Goal: Task Accomplishment & Management: Manage account settings

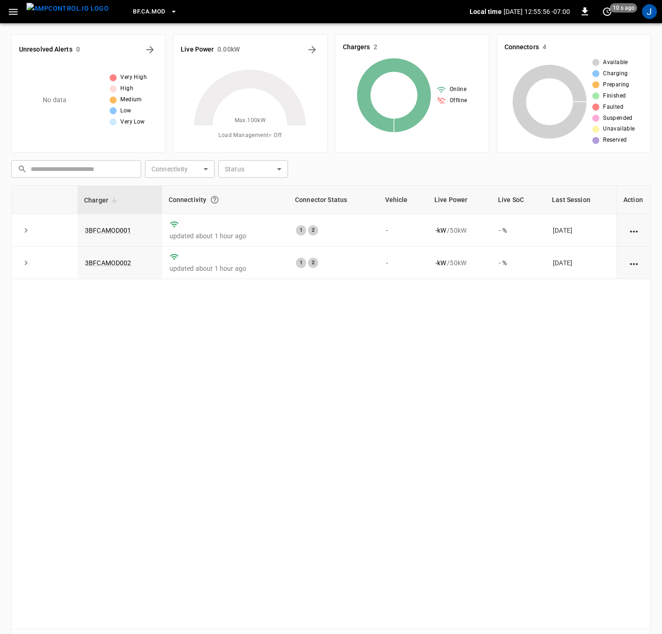
click at [130, 232] on link "3BFCAMOD001" at bounding box center [108, 230] width 46 height 7
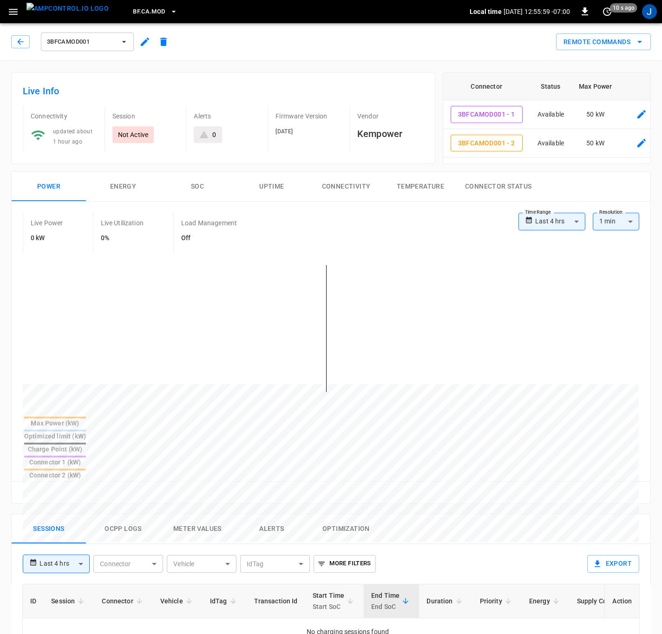
click at [8, 11] on icon "button" at bounding box center [13, 12] width 12 height 12
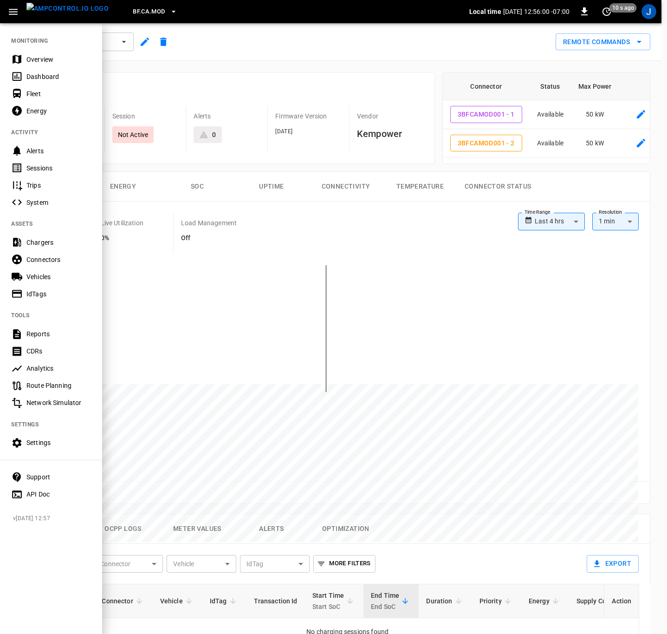
click at [39, 55] on div "Overview" at bounding box center [58, 59] width 65 height 9
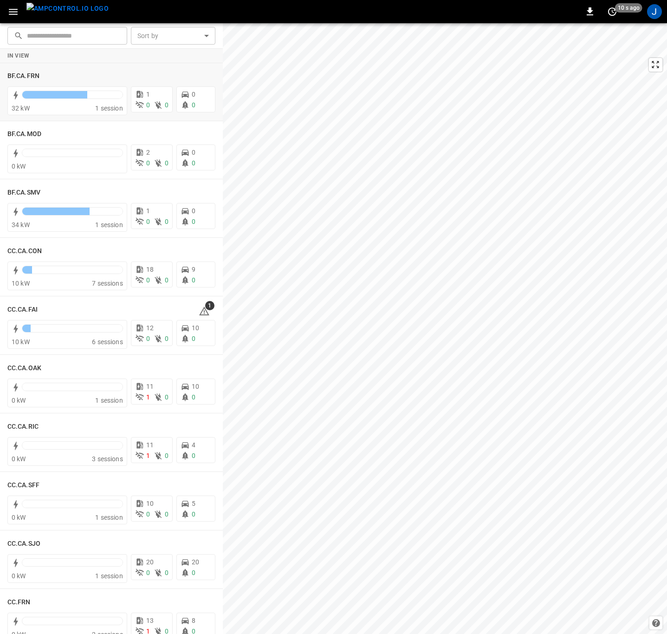
click at [25, 74] on h6 "BF.CA.FRN" at bounding box center [23, 76] width 32 height 10
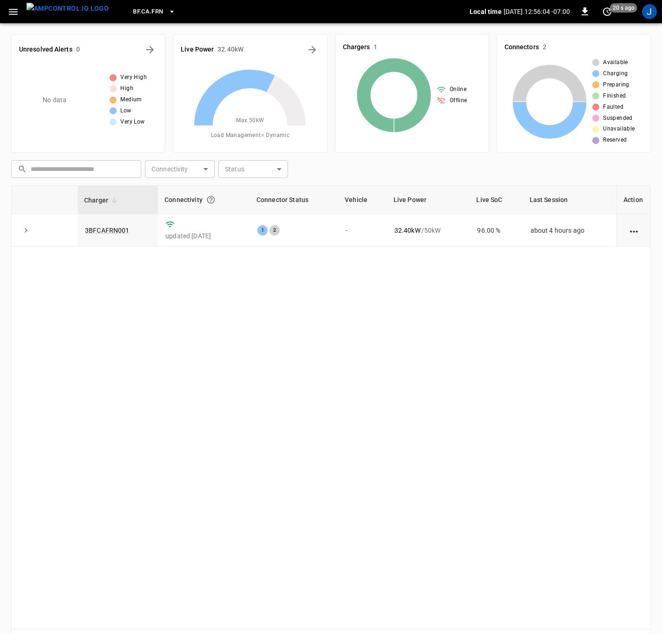
click at [104, 230] on link "3BFCAFRN001" at bounding box center [107, 230] width 45 height 7
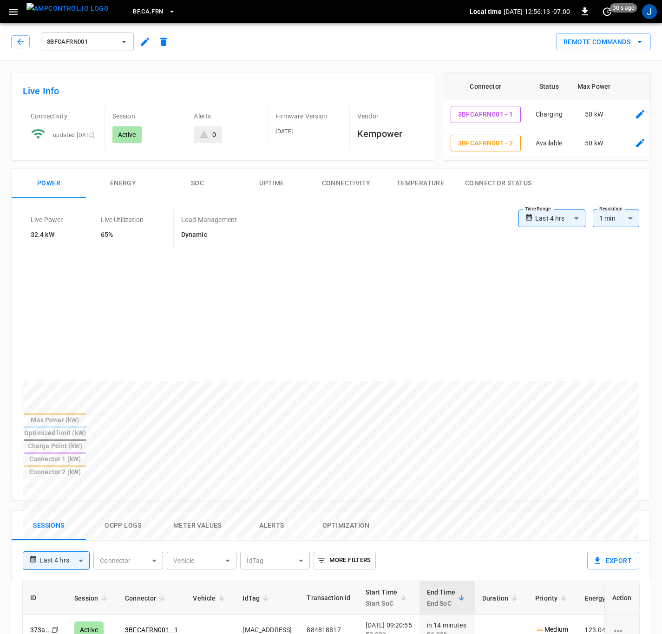
click at [11, 7] on icon "button" at bounding box center [13, 12] width 12 height 12
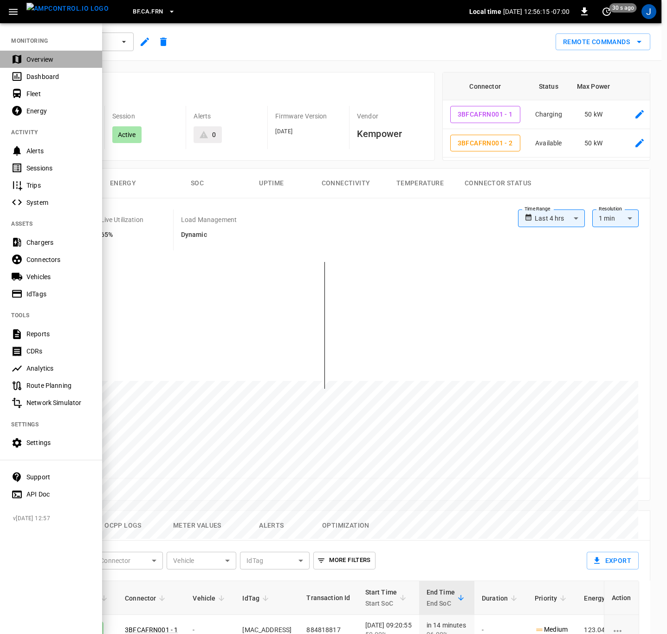
click at [35, 59] on div "Overview" at bounding box center [58, 59] width 65 height 9
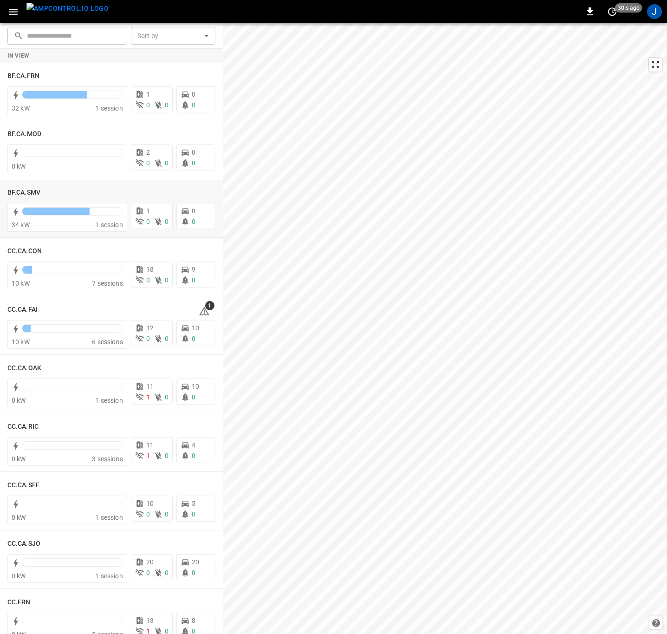
click at [29, 193] on h6 "BF.CA.SMV" at bounding box center [23, 193] width 33 height 10
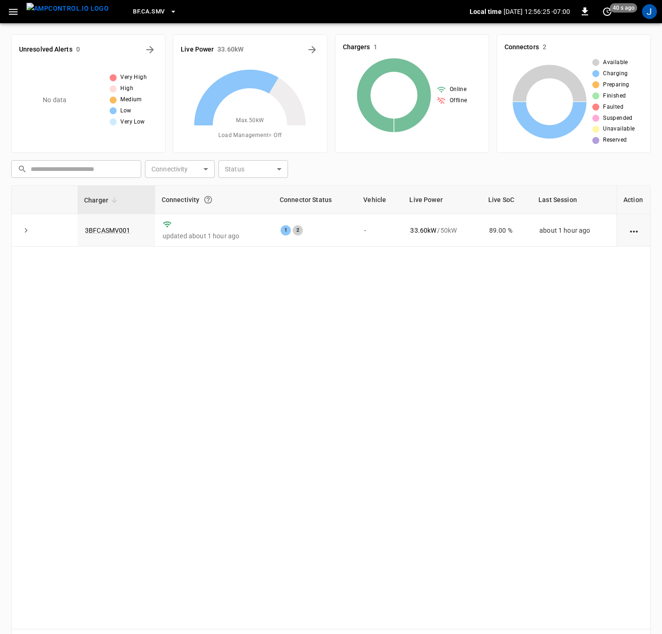
click at [112, 235] on td "3BFCASMV001" at bounding box center [117, 230] width 78 height 33
click at [116, 228] on link "3BFCASMV001" at bounding box center [108, 230] width 46 height 7
click at [14, 8] on icon "button" at bounding box center [13, 12] width 12 height 12
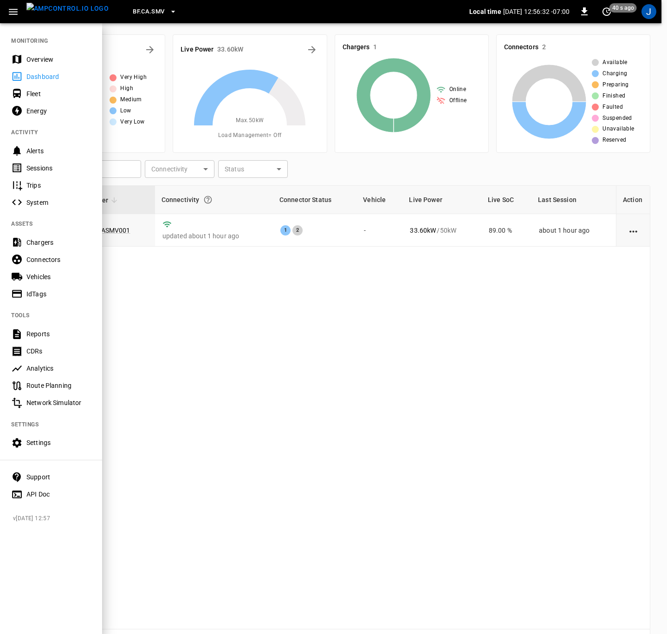
click at [39, 59] on div "Overview" at bounding box center [58, 59] width 65 height 9
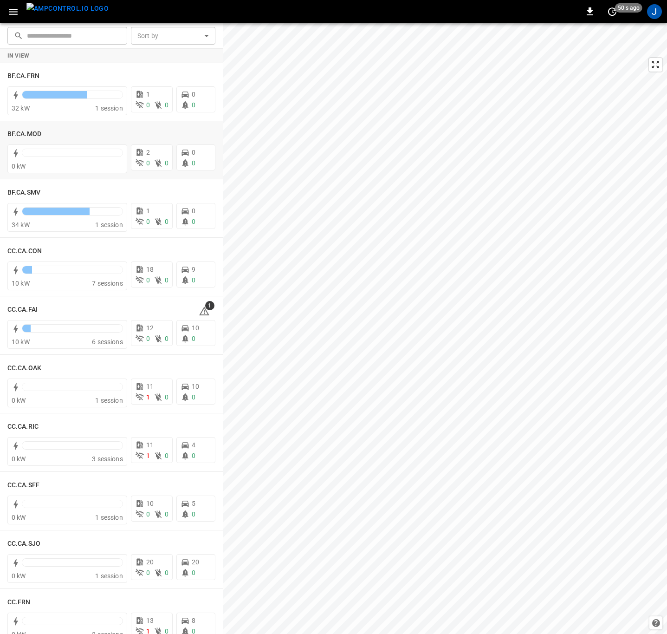
click at [27, 131] on h6 "BF.CA.MOD" at bounding box center [24, 134] width 34 height 10
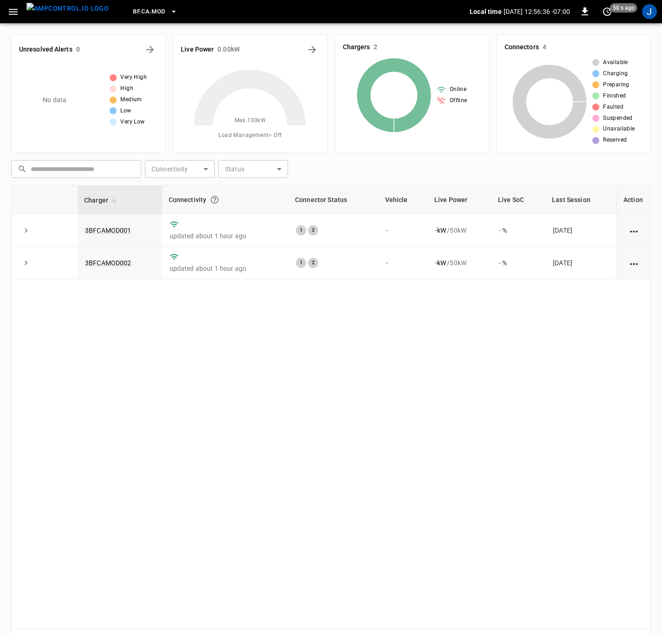
click at [121, 231] on link "3BFCAMOD001" at bounding box center [108, 230] width 46 height 7
click at [111, 262] on link "3BFCAMOD002" at bounding box center [108, 262] width 46 height 7
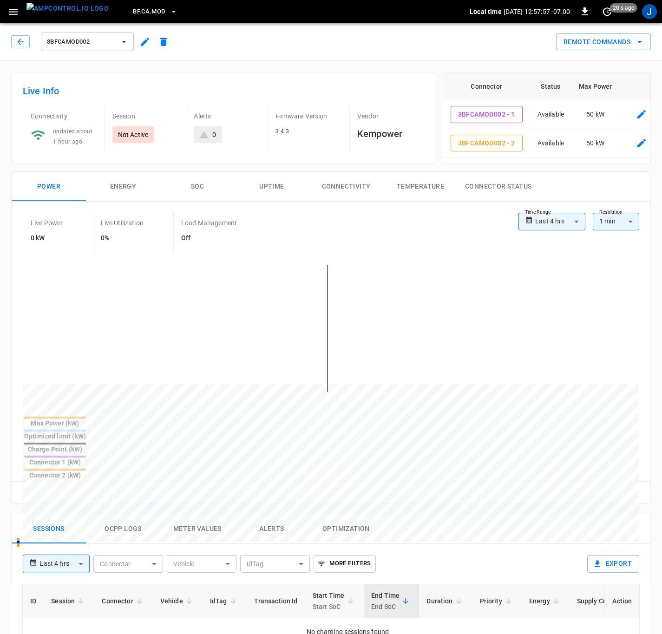
click at [141, 41] on icon "button" at bounding box center [144, 41] width 11 height 11
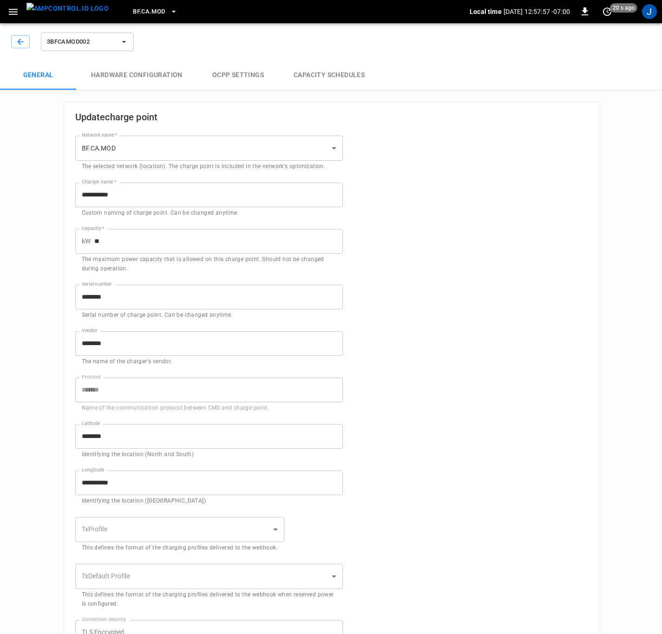
type input "**********"
